Goal: Task Accomplishment & Management: Complete application form

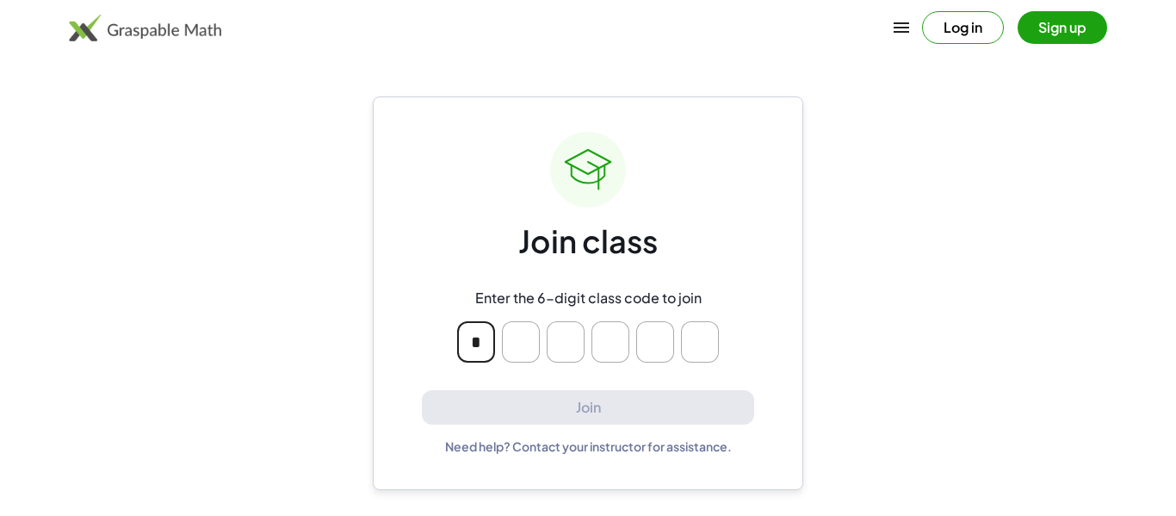
type input "*"
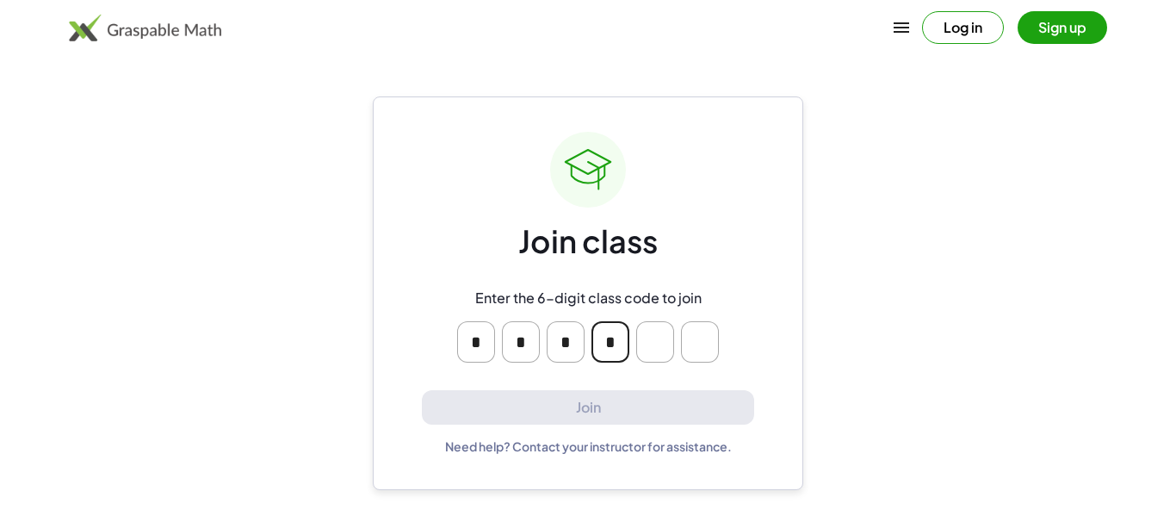
type input "*"
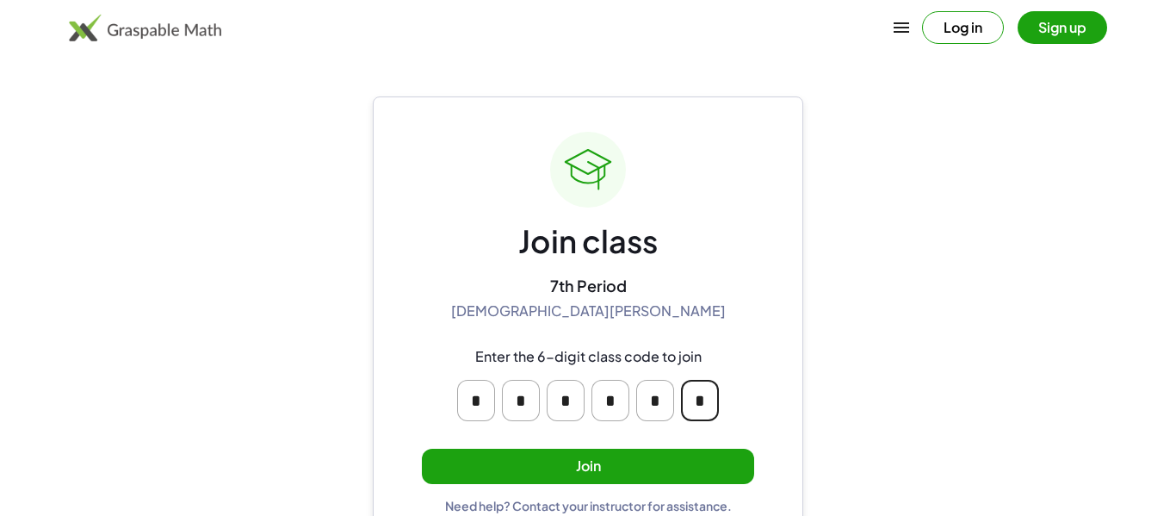
type input "*"
click at [643, 475] on button "Join" at bounding box center [588, 466] width 332 height 35
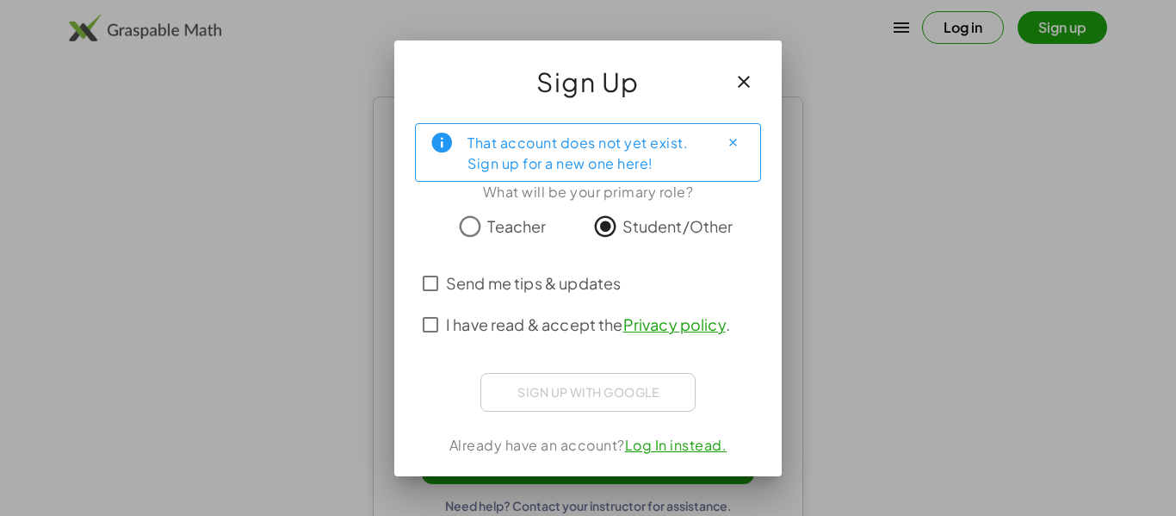
click at [516, 327] on span "I have read & accept the Privacy policy ." at bounding box center [588, 324] width 284 height 23
click at [508, 282] on span "Send me tips & updates" at bounding box center [533, 282] width 175 height 23
click at [523, 288] on span "Send me tips & updates" at bounding box center [533, 282] width 175 height 23
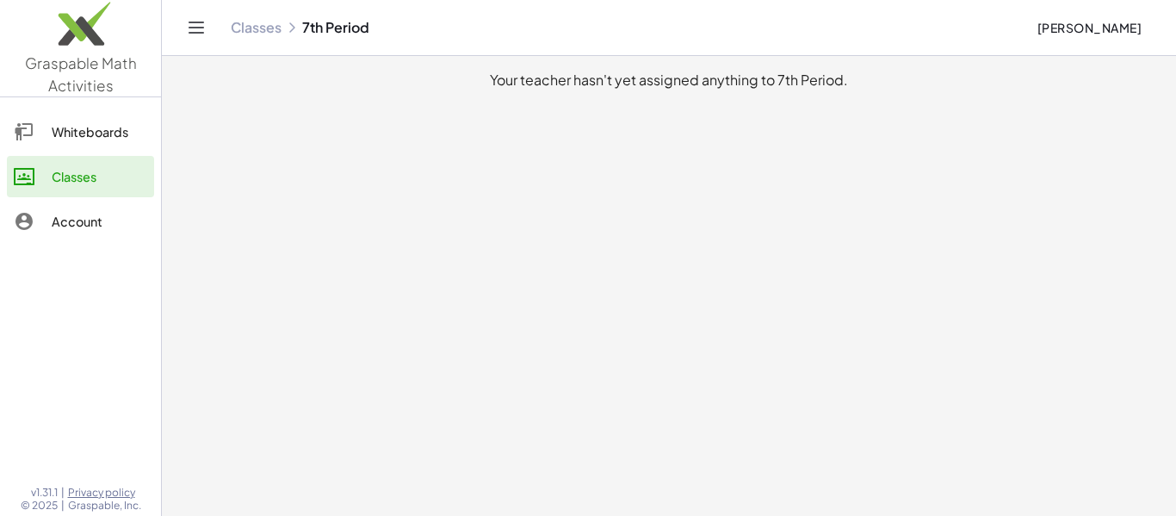
click at [95, 129] on div "Whiteboards" at bounding box center [100, 131] width 96 height 21
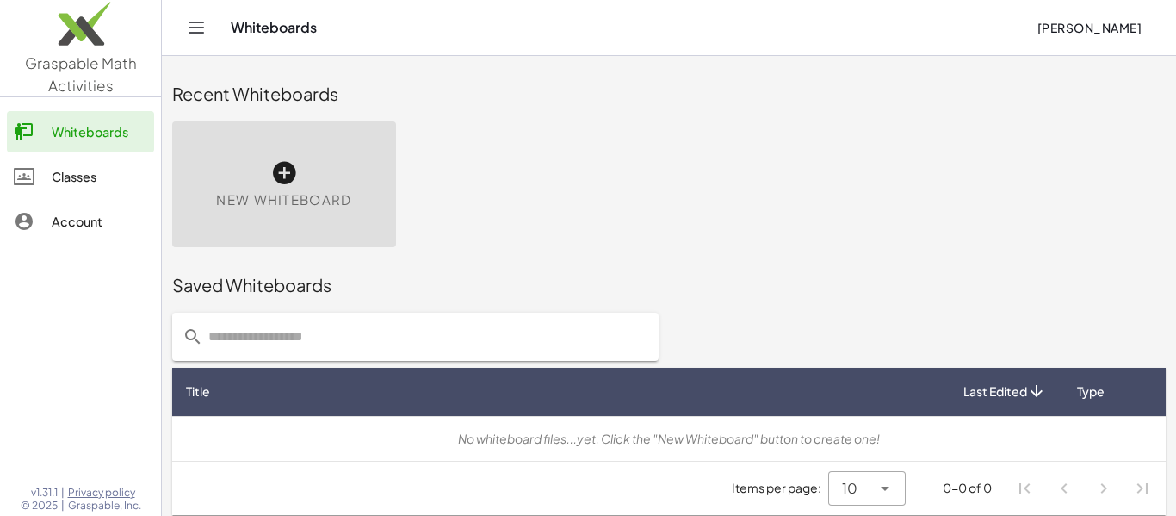
click at [88, 164] on link "Classes" at bounding box center [80, 176] width 147 height 41
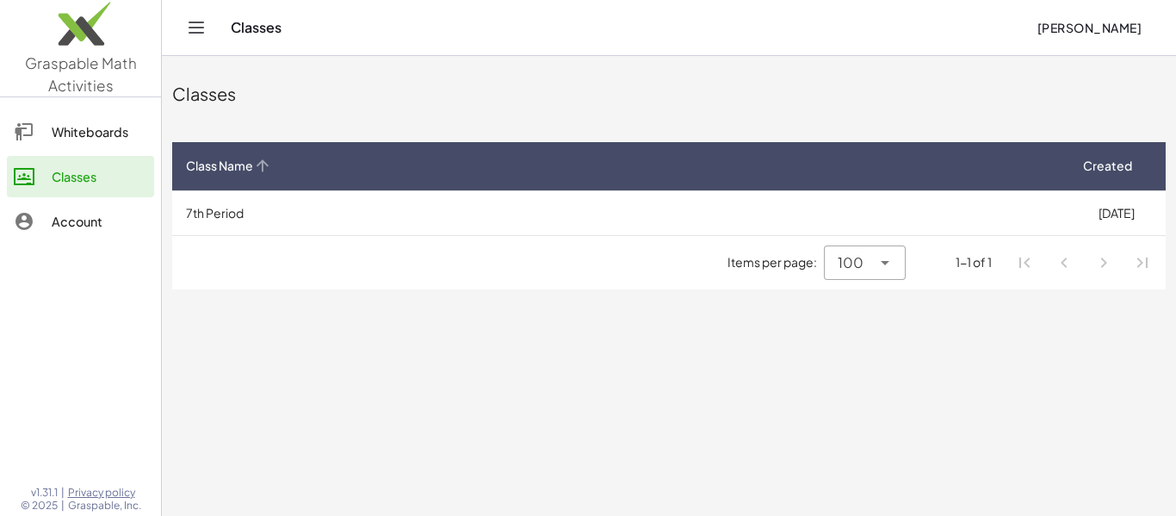
click at [610, 161] on div "Class Name" at bounding box center [619, 166] width 867 height 18
click at [264, 162] on icon at bounding box center [262, 166] width 18 height 18
